Goal: Task Accomplishment & Management: Use online tool/utility

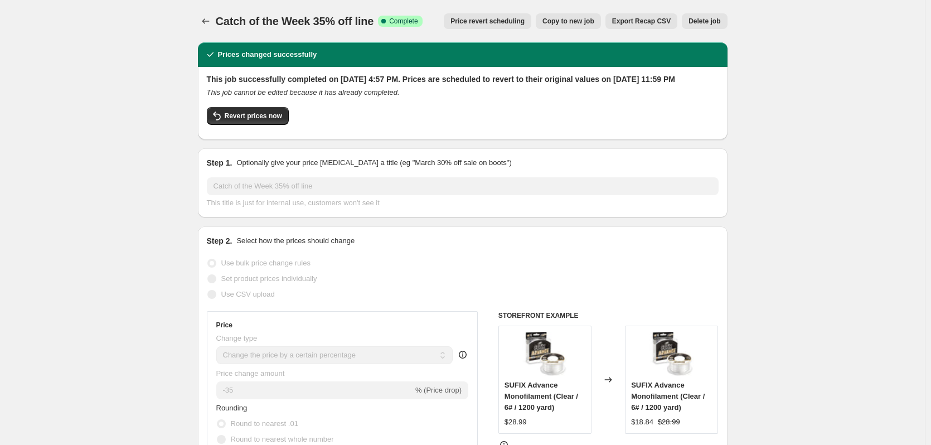
select select "percentage"
select select "collection"
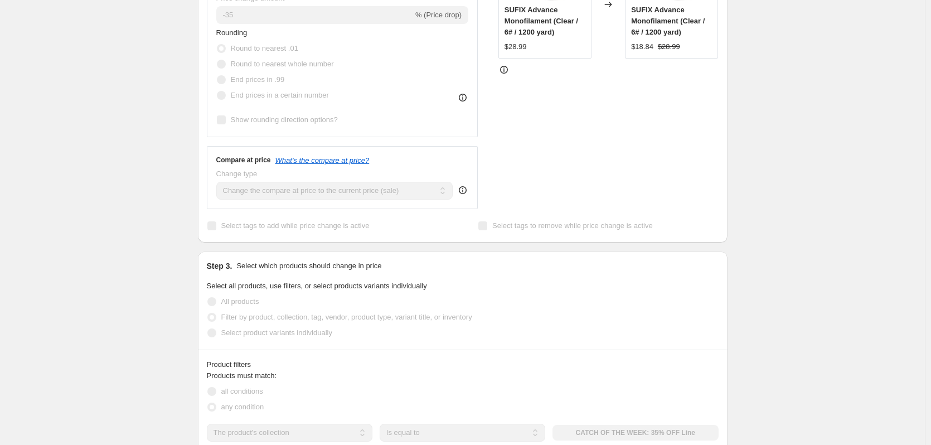
scroll to position [389, 0]
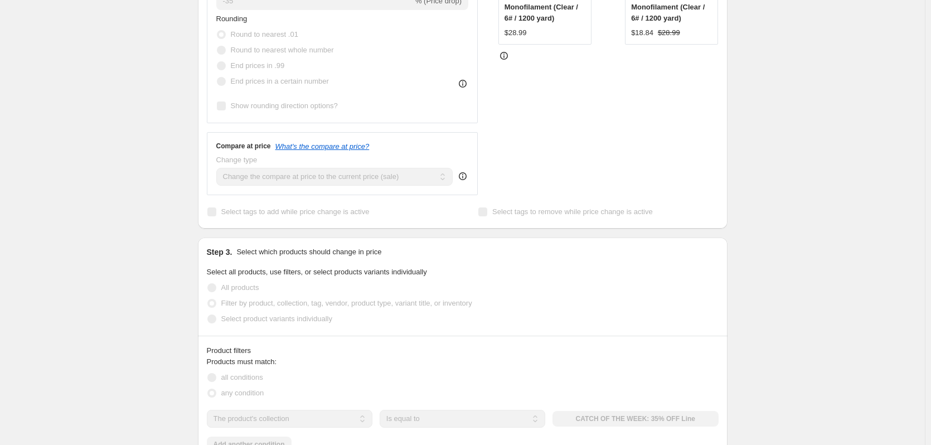
drag, startPoint x: 862, startPoint y: 288, endPoint x: 769, endPoint y: 69, distance: 238.0
click at [769, 69] on div "Catch of the Week 35% off line. This page is ready Catch of the Week 35% off li…" at bounding box center [462, 372] width 925 height 1522
click at [832, 108] on div "Catch of the Week 35% off line. This page is ready Catch of the Week 35% off li…" at bounding box center [462, 372] width 925 height 1522
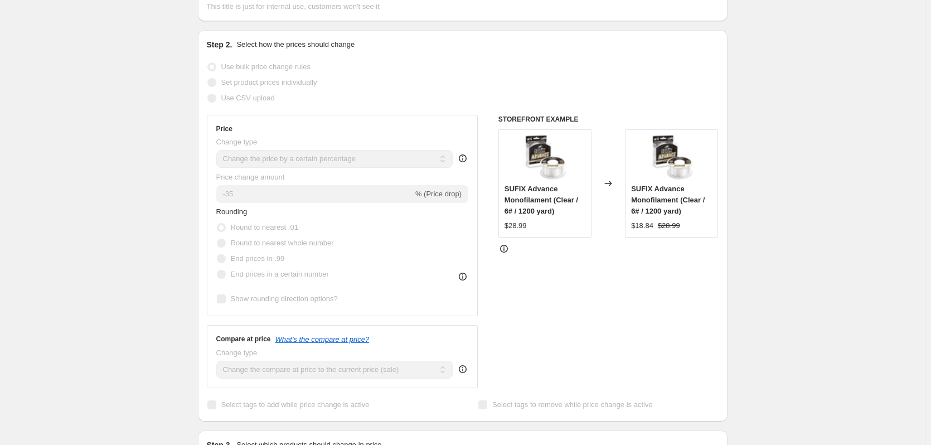
scroll to position [0, 0]
